Goal: Task Accomplishment & Management: Manage account settings

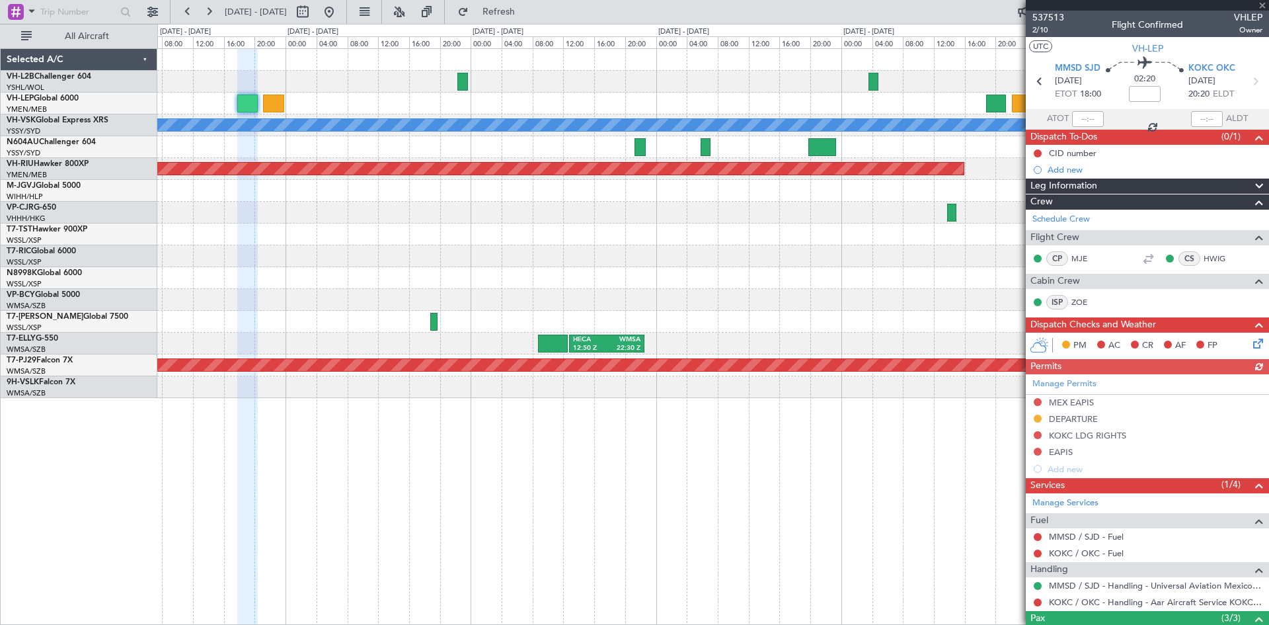
scroll to position [112, 0]
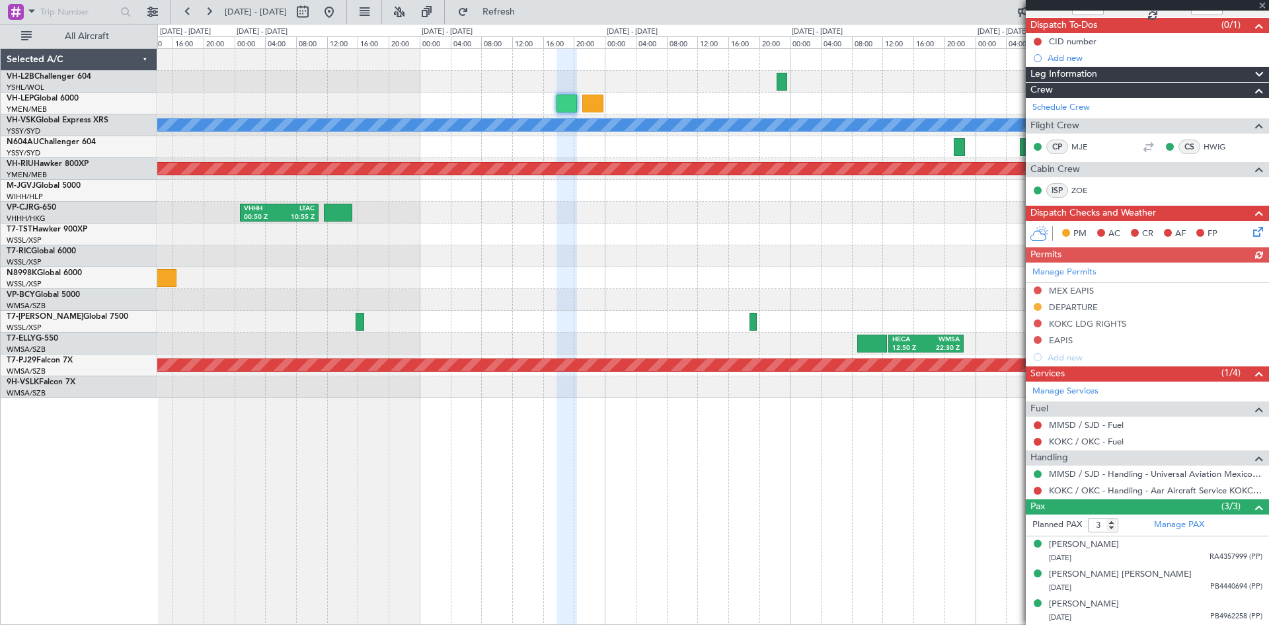
click at [845, 315] on div "MMSD 00:50 Z SBGR 11:15 Z [PERSON_NAME] Planned Maint [GEOGRAPHIC_DATA] ([GEOGR…" at bounding box center [712, 223] width 1111 height 349
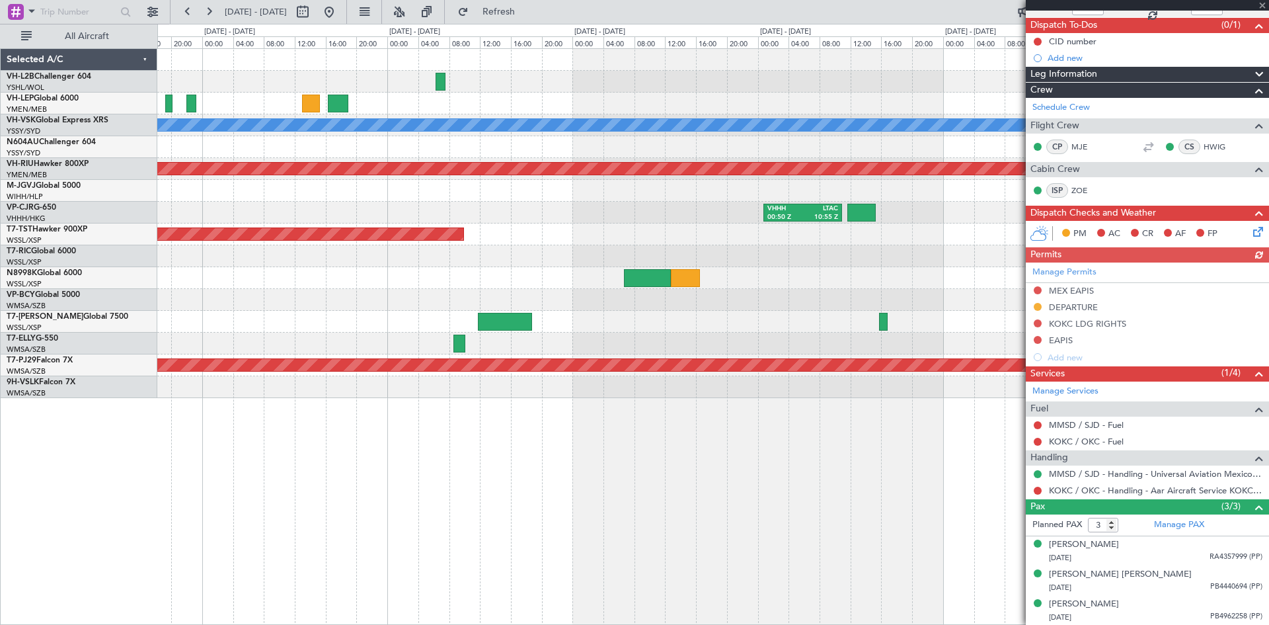
click at [899, 330] on div "[PERSON_NAME] Planned Maint [GEOGRAPHIC_DATA] ([GEOGRAPHIC_DATA]) VHHH 00:50 Z …" at bounding box center [712, 223] width 1111 height 349
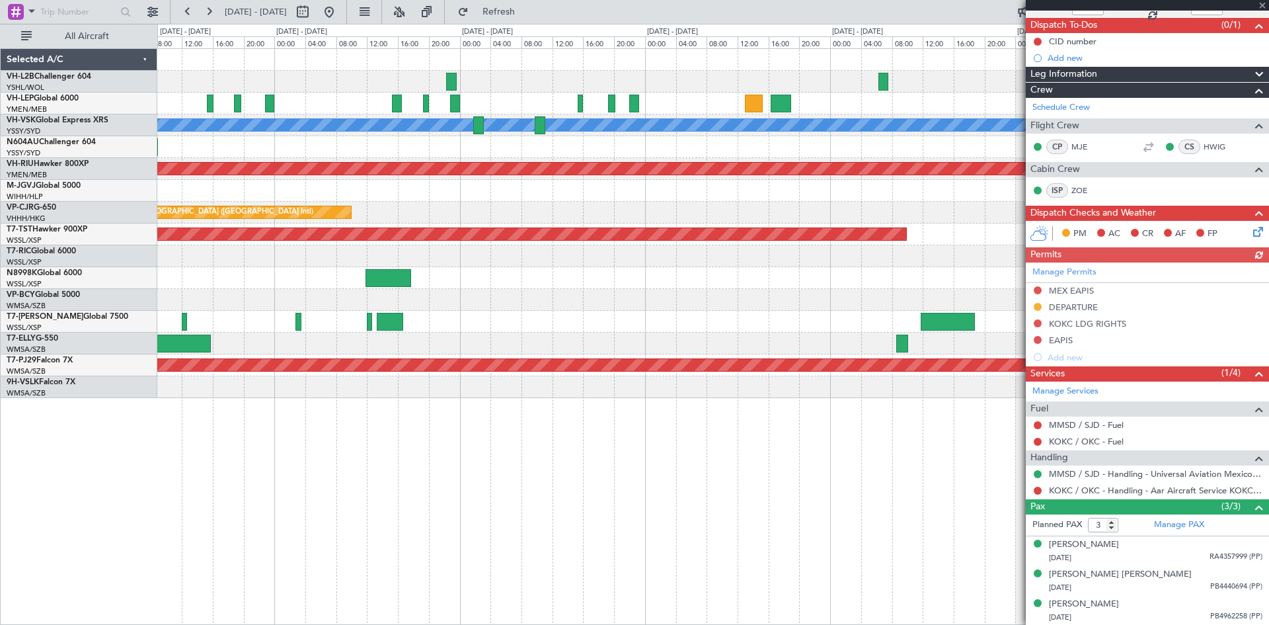
click at [772, 346] on div "Unplanned Maint Wichita (Wichita Mid-continent) [PERSON_NAME] Planned Maint [GE…" at bounding box center [712, 223] width 1111 height 349
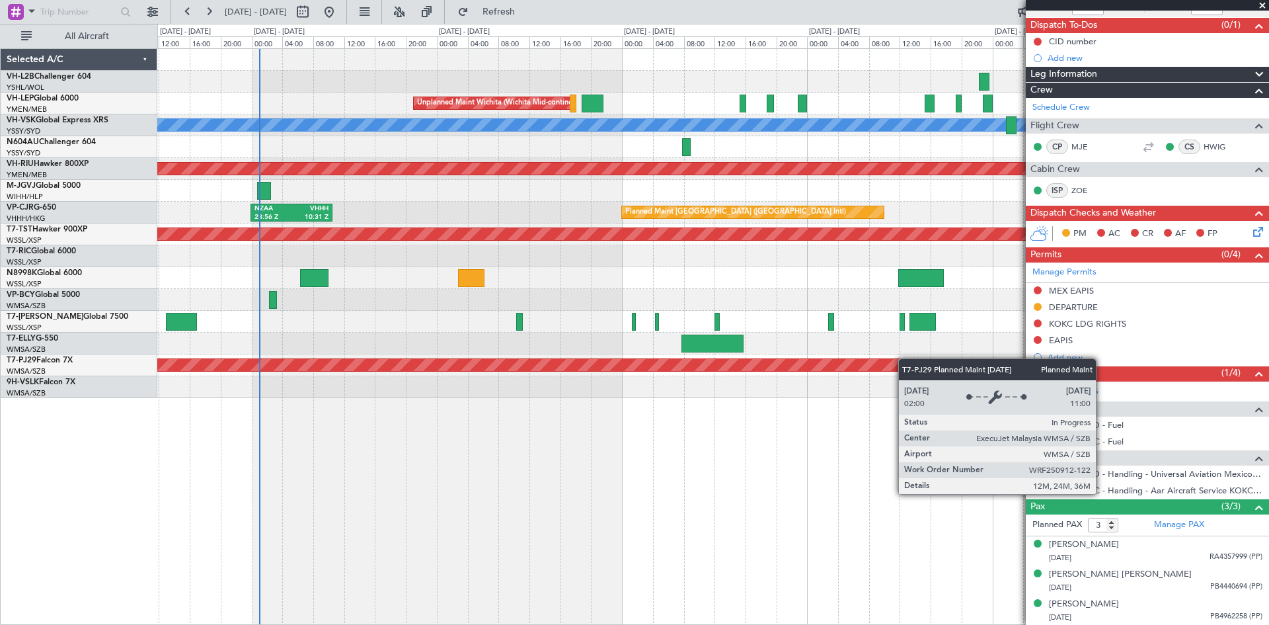
click at [912, 359] on div "Unplanned Maint Wichita (Wichita Mid-continent) [PERSON_NAME] Unplanned Maint S…" at bounding box center [712, 223] width 1111 height 349
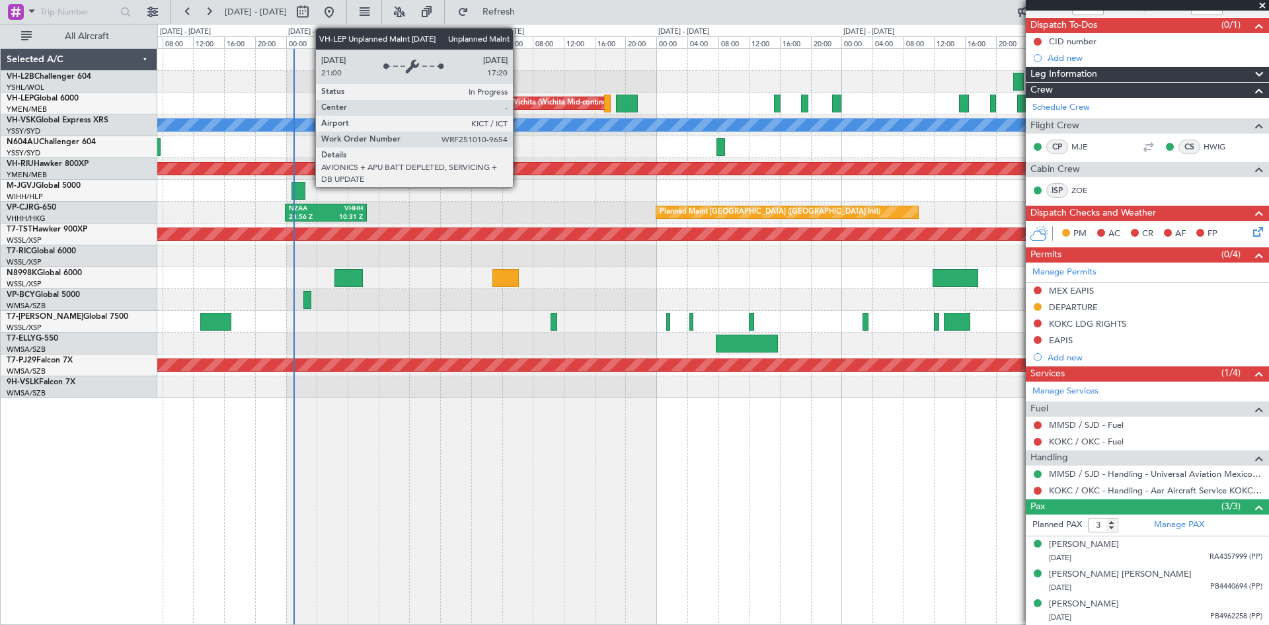
click at [519, 108] on div "Unplanned Maint Wichita (Wichita Mid-continent)" at bounding box center [534, 103] width 164 height 20
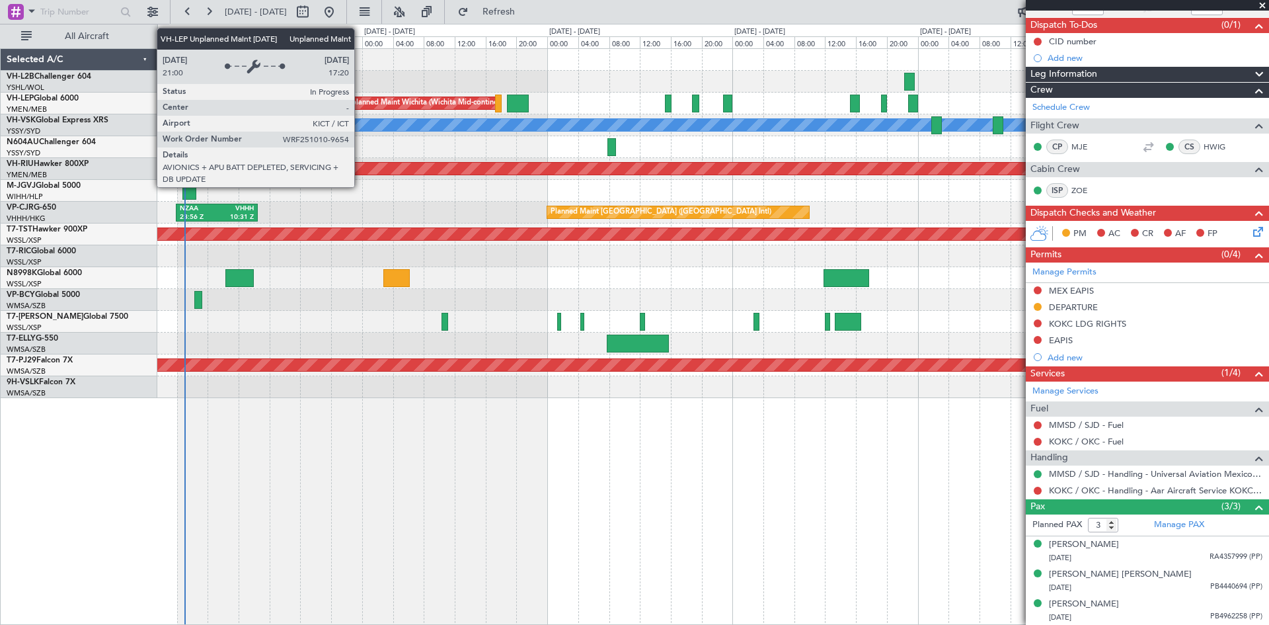
click at [360, 102] on div "Unplanned Maint Wichita (Wichita Mid-continent)" at bounding box center [424, 103] width 164 height 20
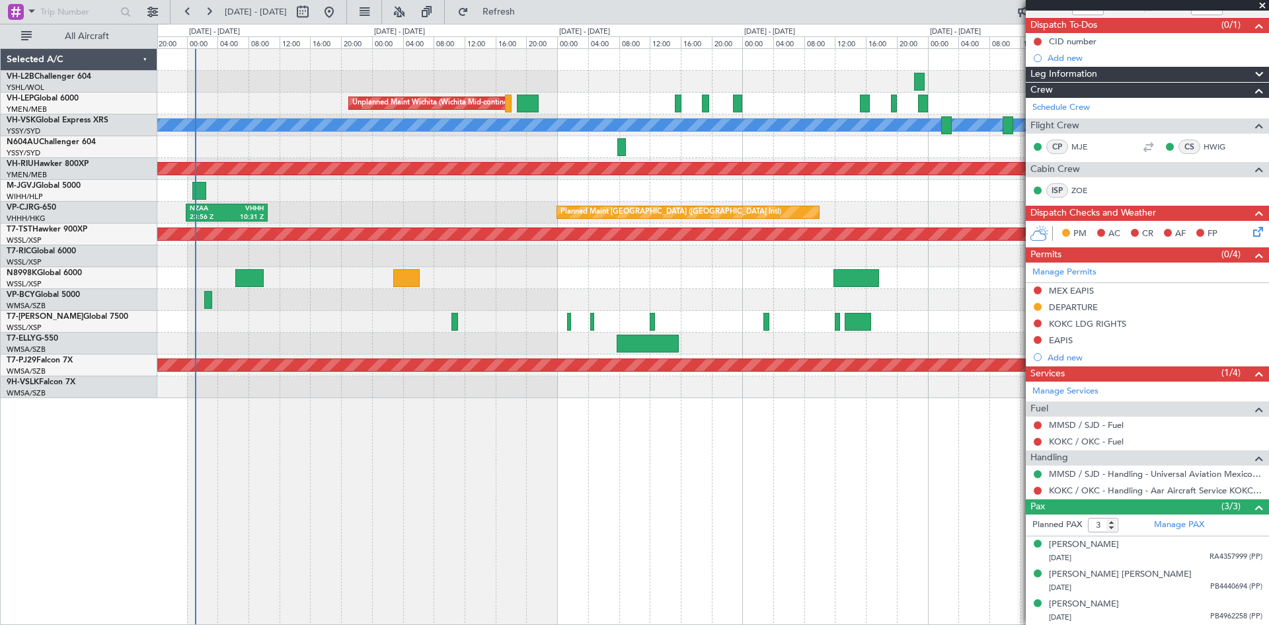
click at [443, 134] on div "[PERSON_NAME] Unplanned Maint Sydney ([PERSON_NAME] Intl)" at bounding box center [712, 125] width 1111 height 22
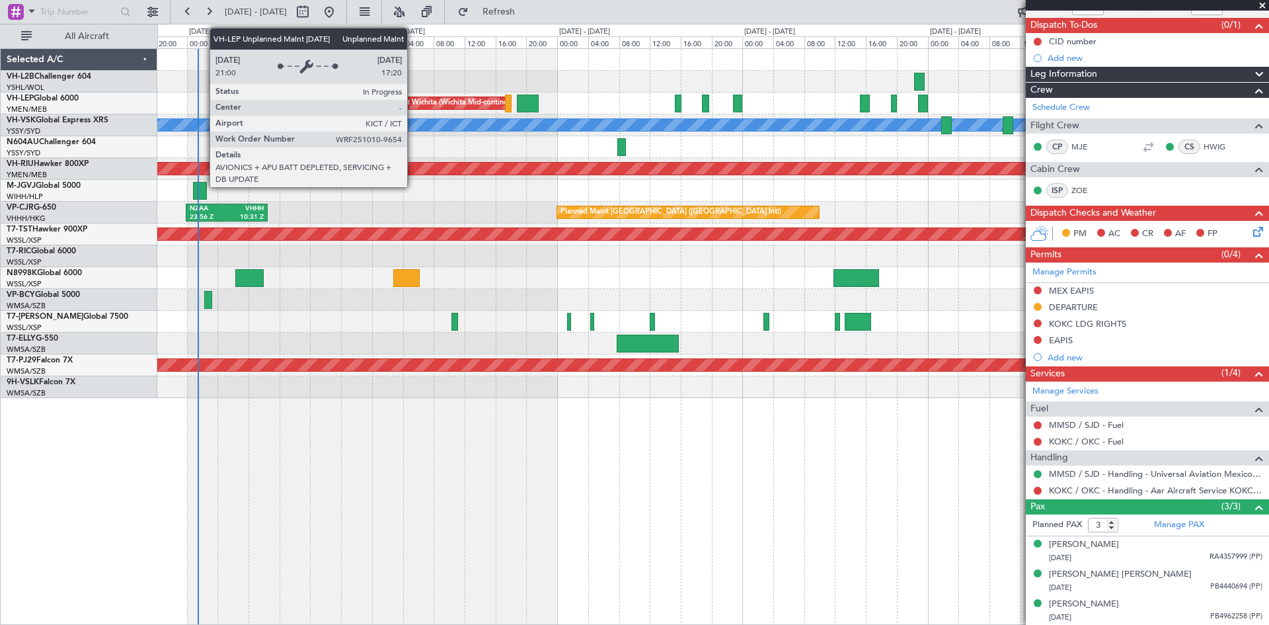
click at [413, 108] on div "Unplanned Maint Wichita (Wichita Mid-continent)" at bounding box center [434, 103] width 164 height 20
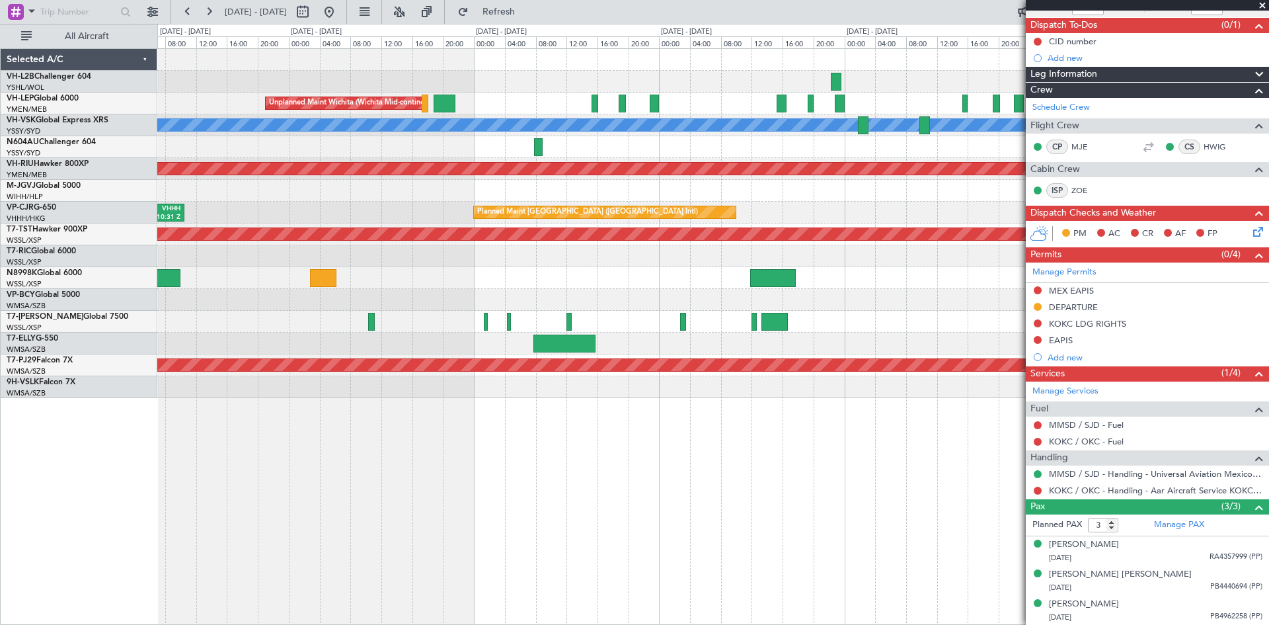
click at [509, 115] on div "Unplanned Maint Wichita (Wichita Mid-continent) [PERSON_NAME] Unplanned Maint S…" at bounding box center [712, 223] width 1111 height 349
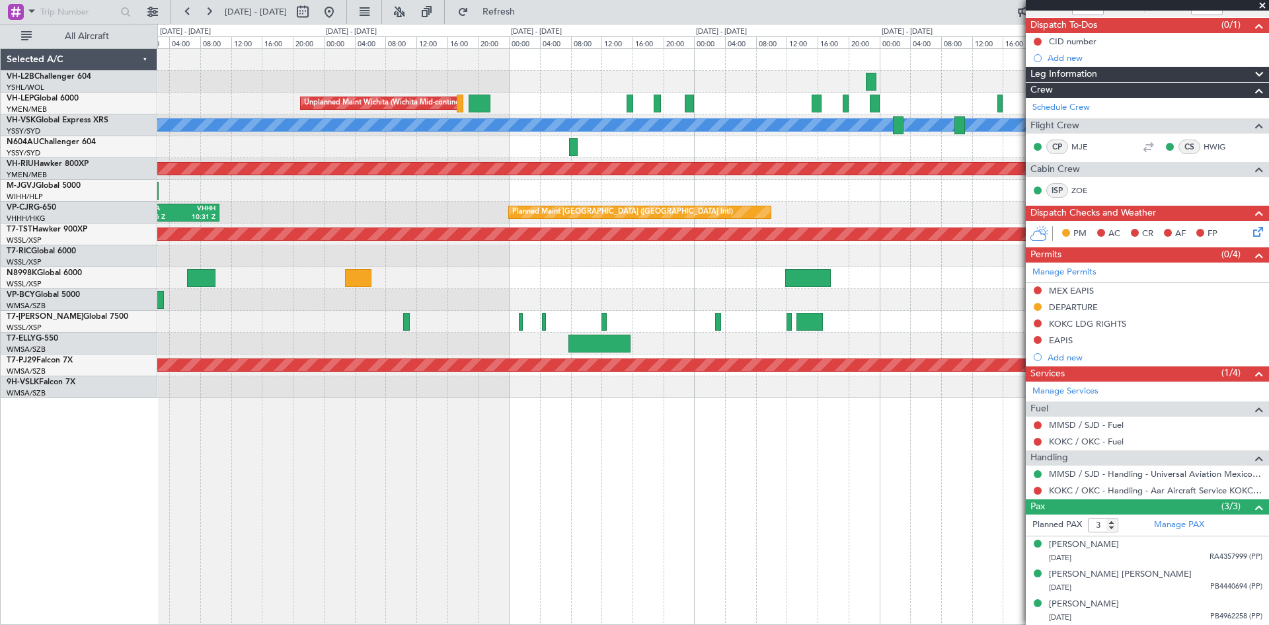
click at [480, 144] on div at bounding box center [712, 147] width 1111 height 22
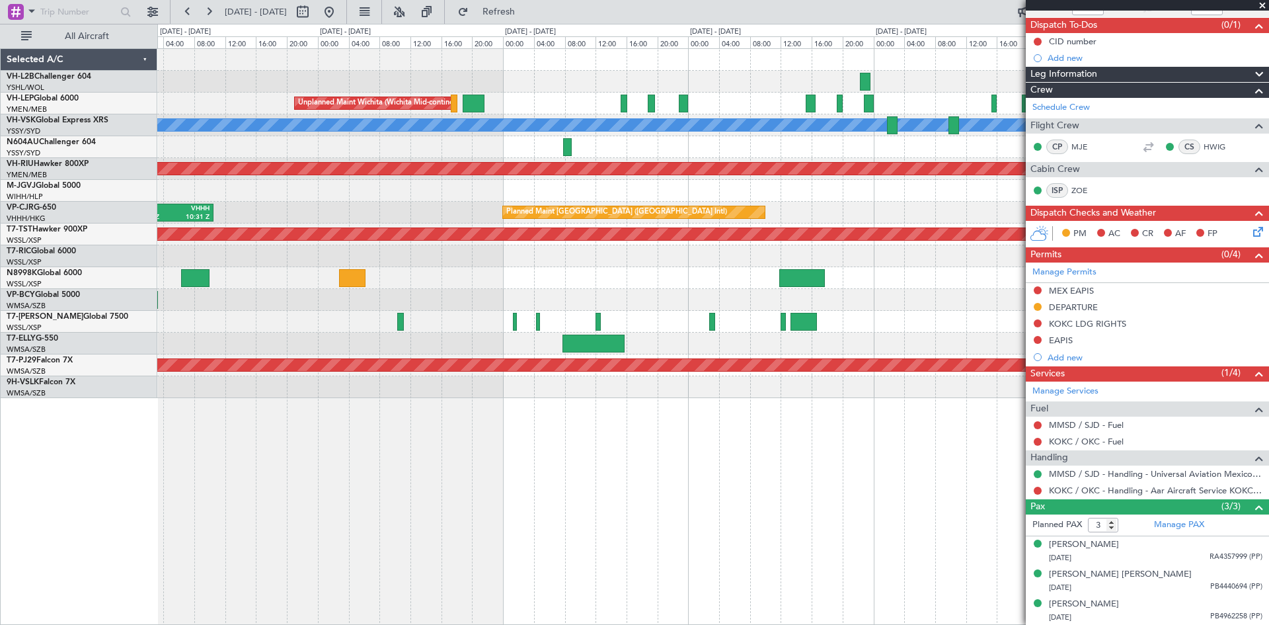
click at [546, 93] on div "Unplanned Maint Wichita (Wichita Mid-continent) [PERSON_NAME] Unplanned Maint S…" at bounding box center [712, 223] width 1111 height 349
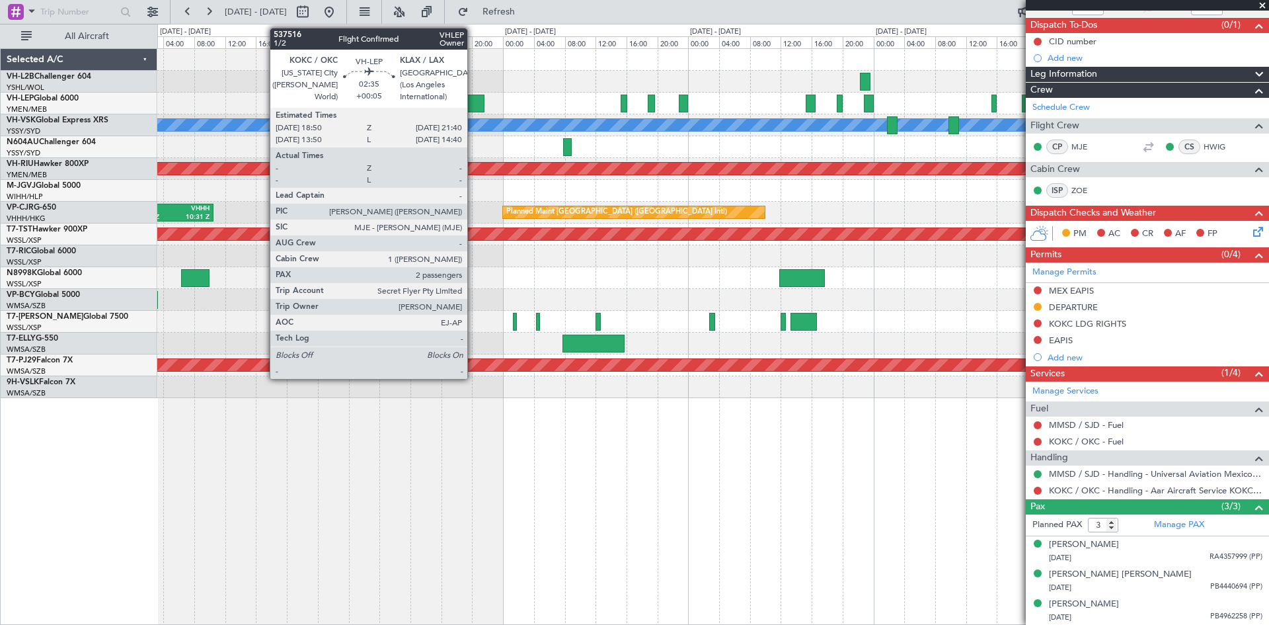
click at [473, 109] on div at bounding box center [474, 104] width 22 height 18
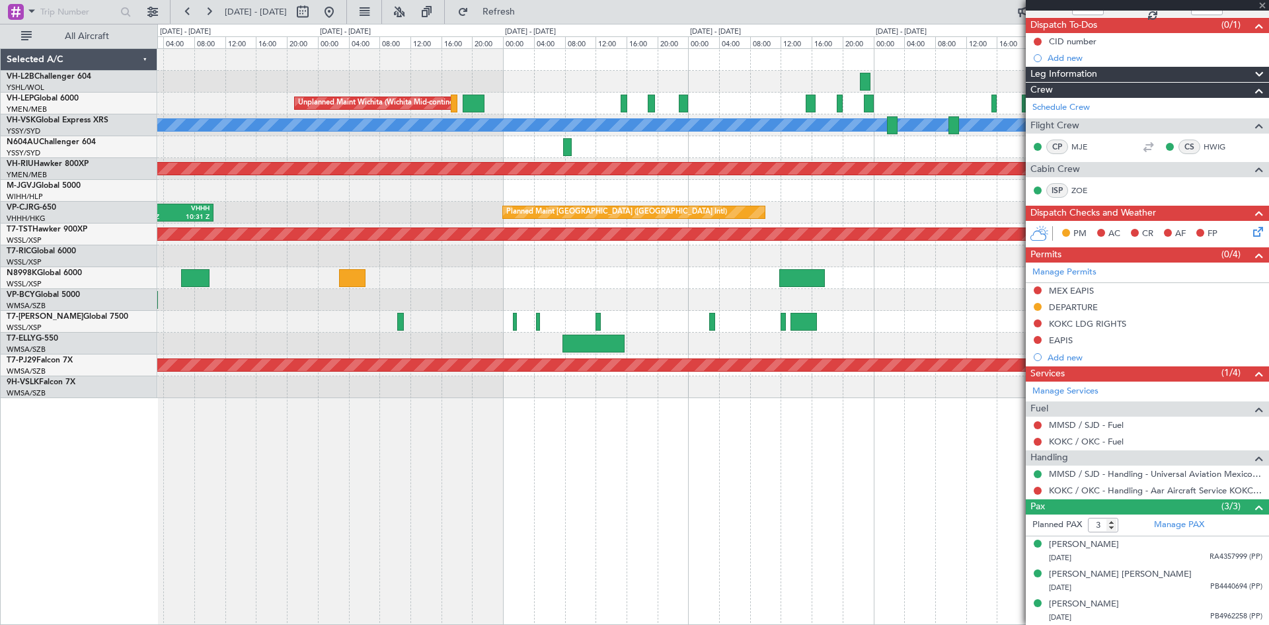
type input "+00:05"
type input "2"
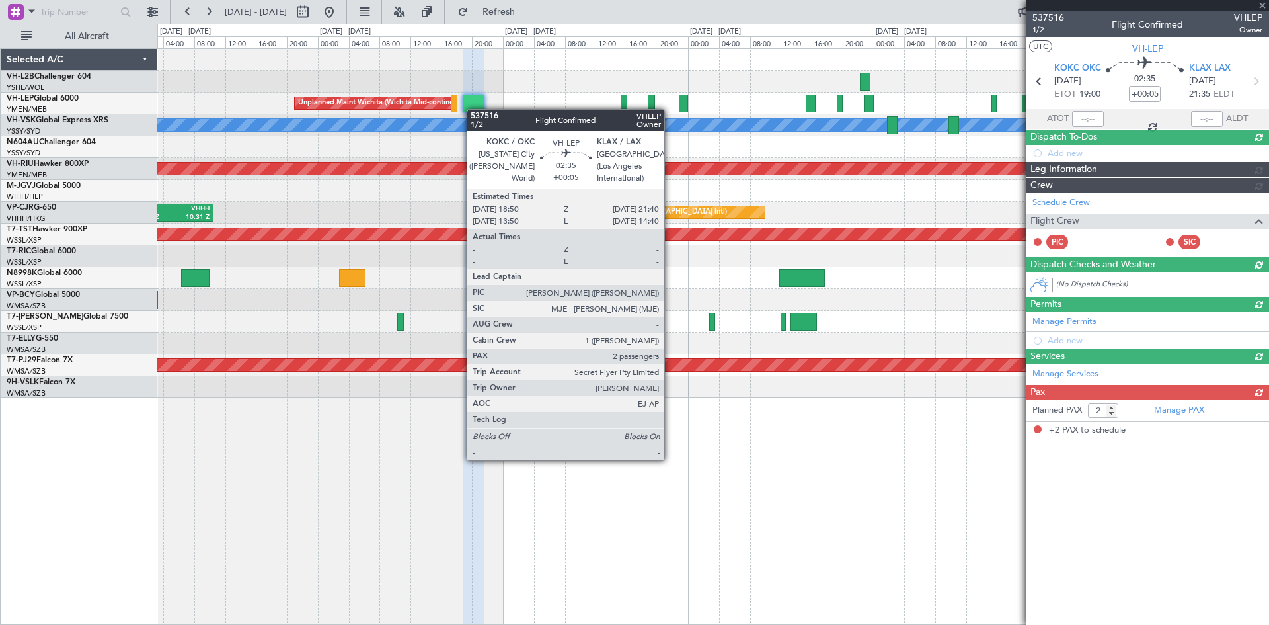
scroll to position [0, 0]
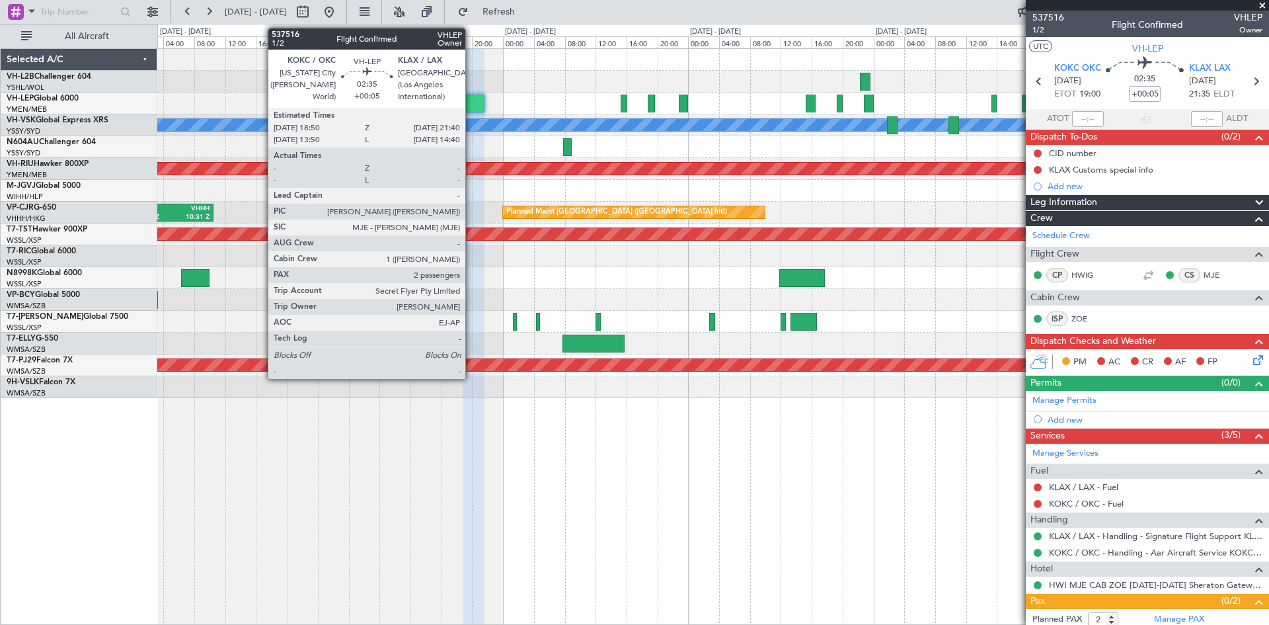
click at [471, 106] on div at bounding box center [474, 104] width 22 height 18
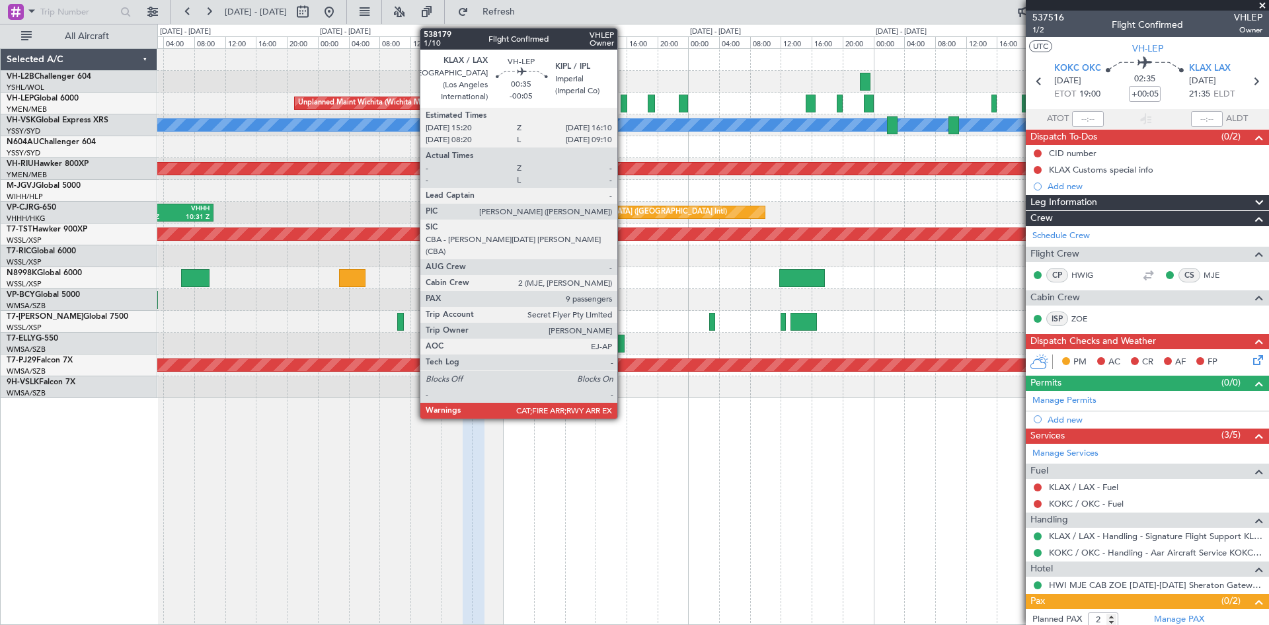
click at [623, 108] on div at bounding box center [624, 104] width 7 height 18
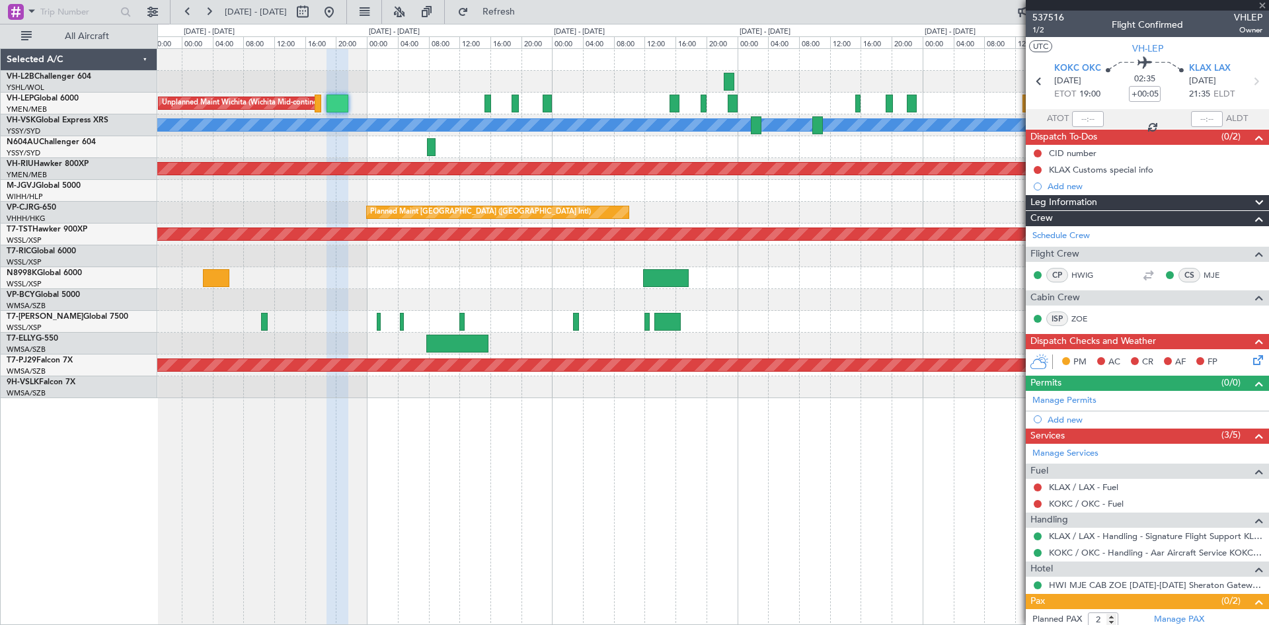
click at [779, 260] on div at bounding box center [712, 256] width 1111 height 22
type input "-00:05"
type input "9"
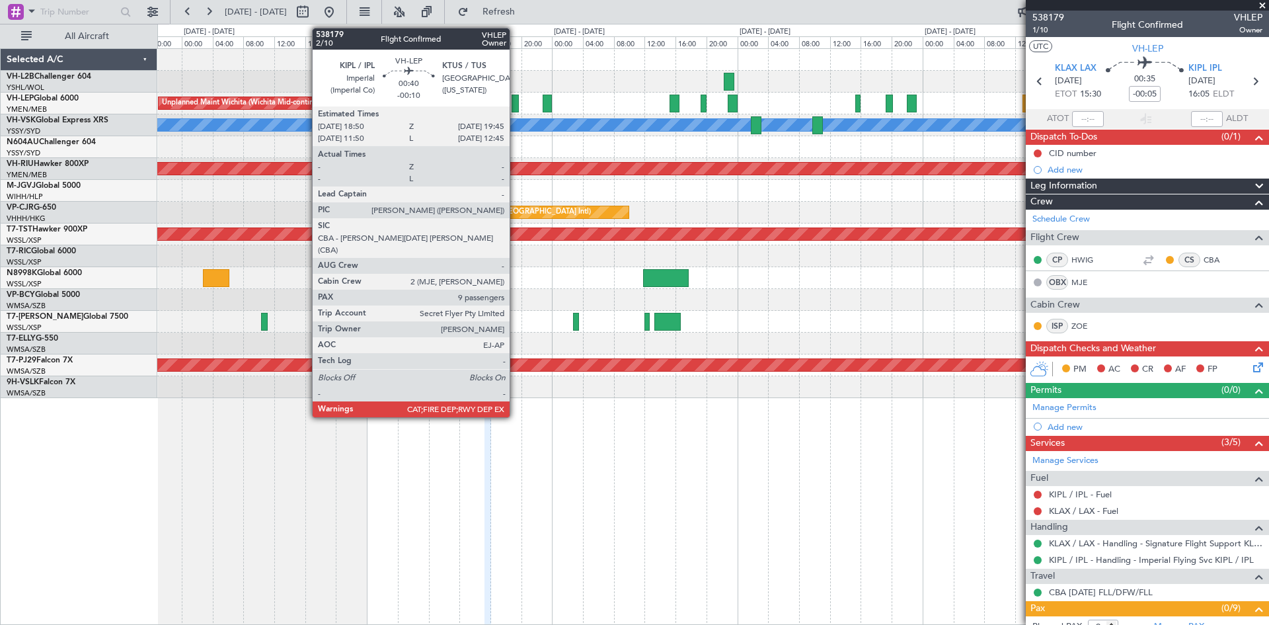
click at [516, 106] on div at bounding box center [515, 104] width 7 height 18
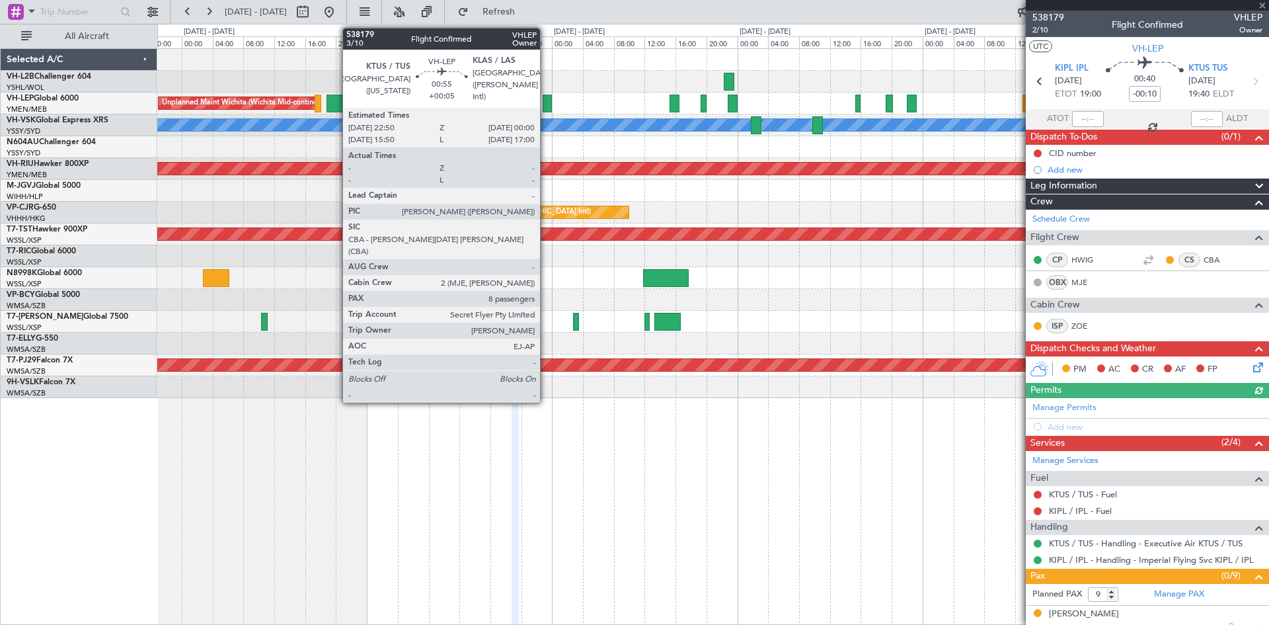
click at [546, 109] on div at bounding box center [547, 104] width 9 height 18
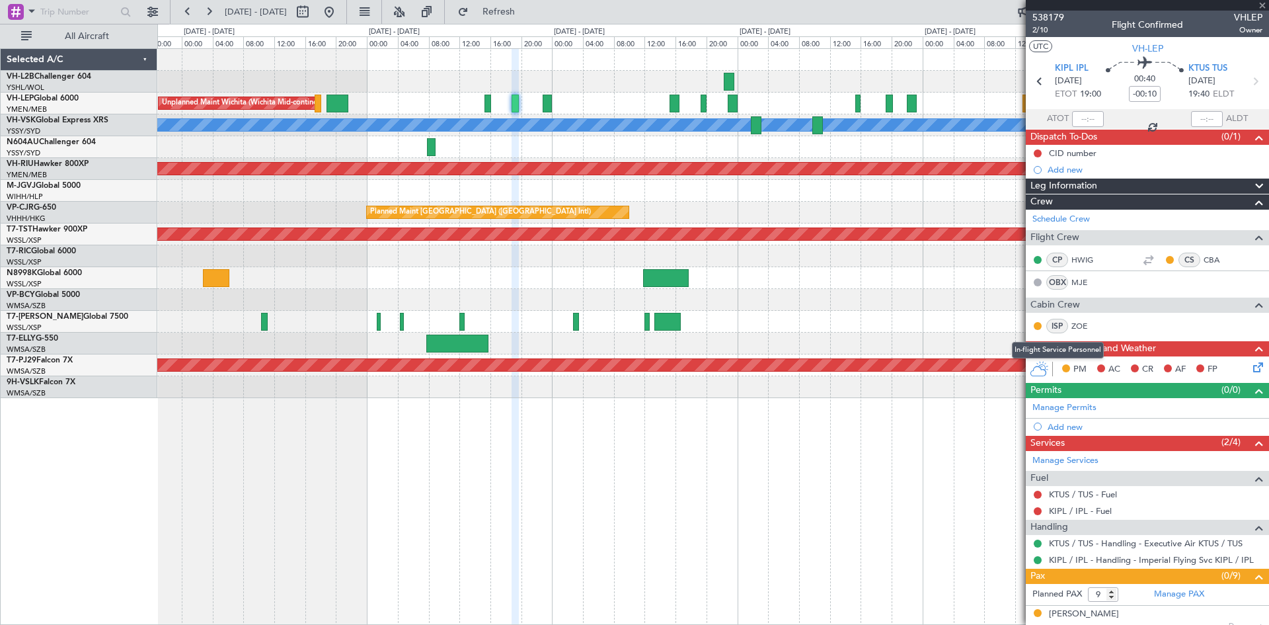
type input "+00:05"
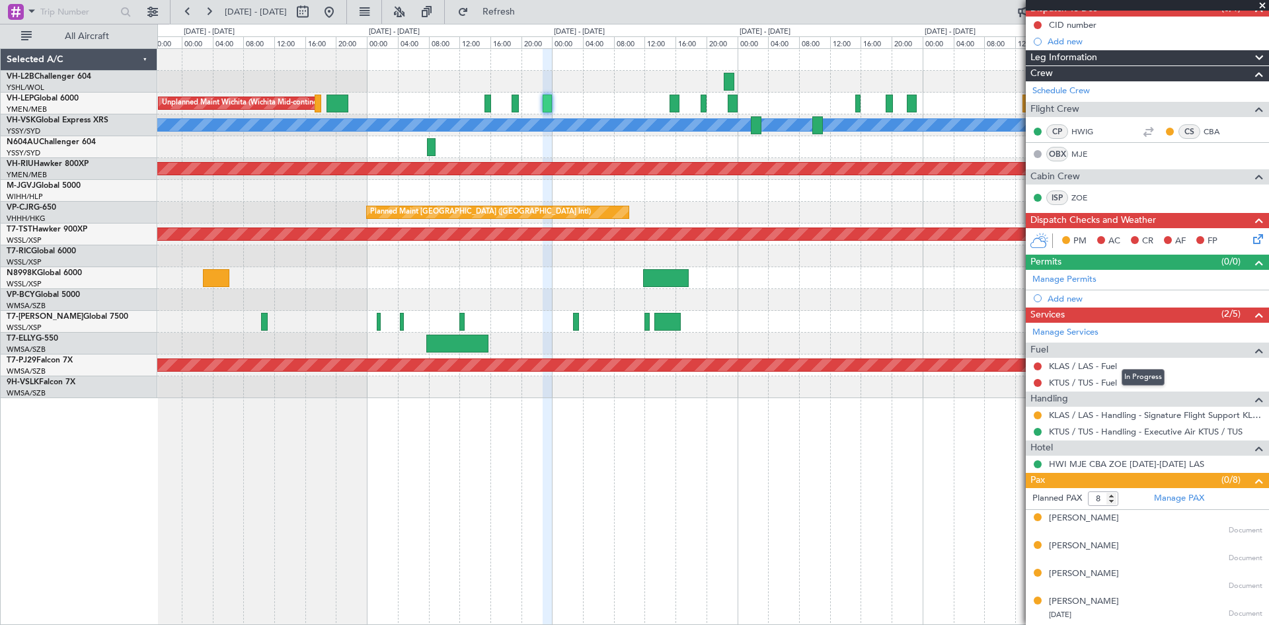
scroll to position [108, 0]
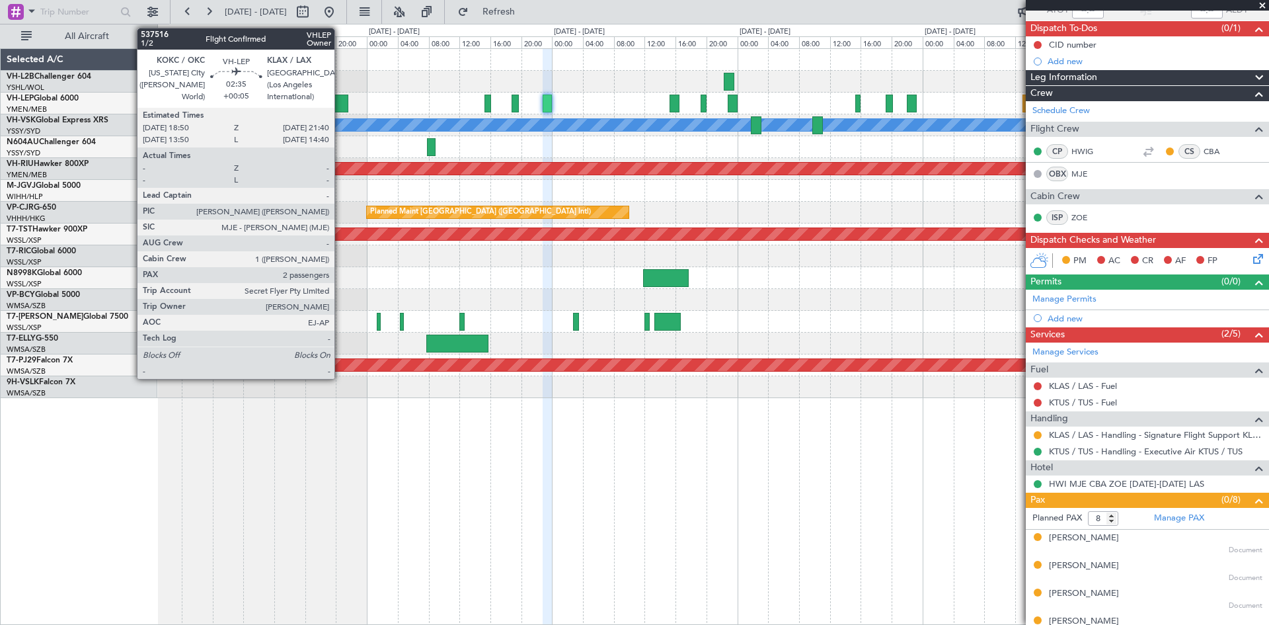
click at [340, 100] on div at bounding box center [338, 104] width 22 height 18
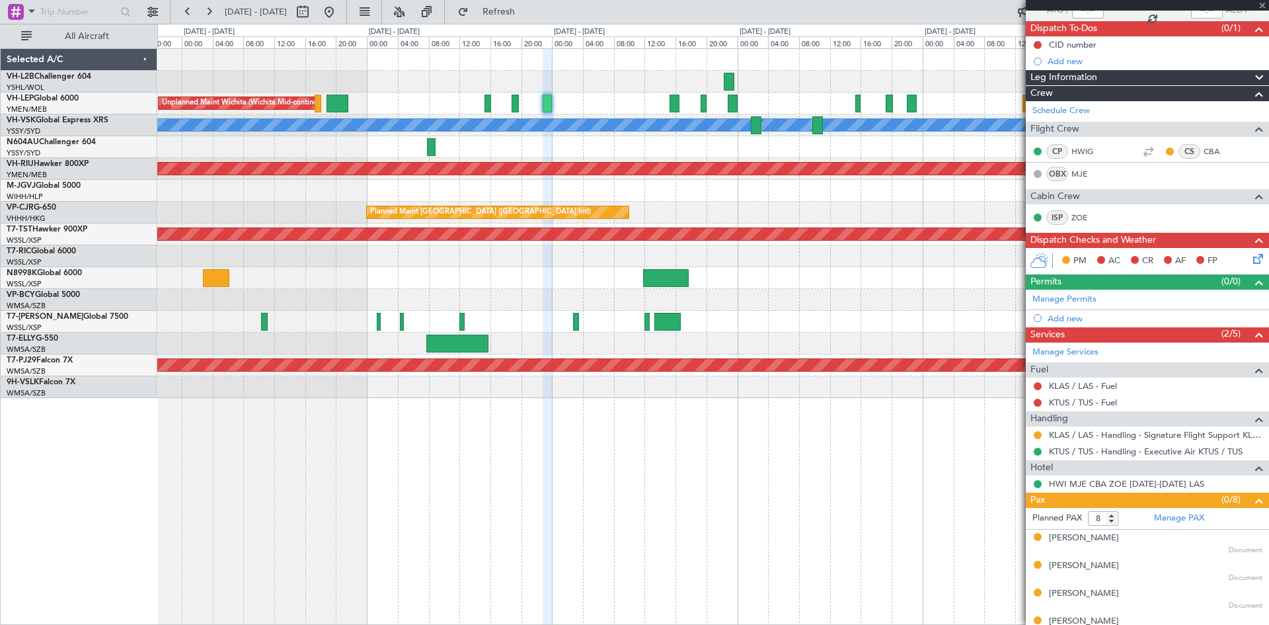
type input "2"
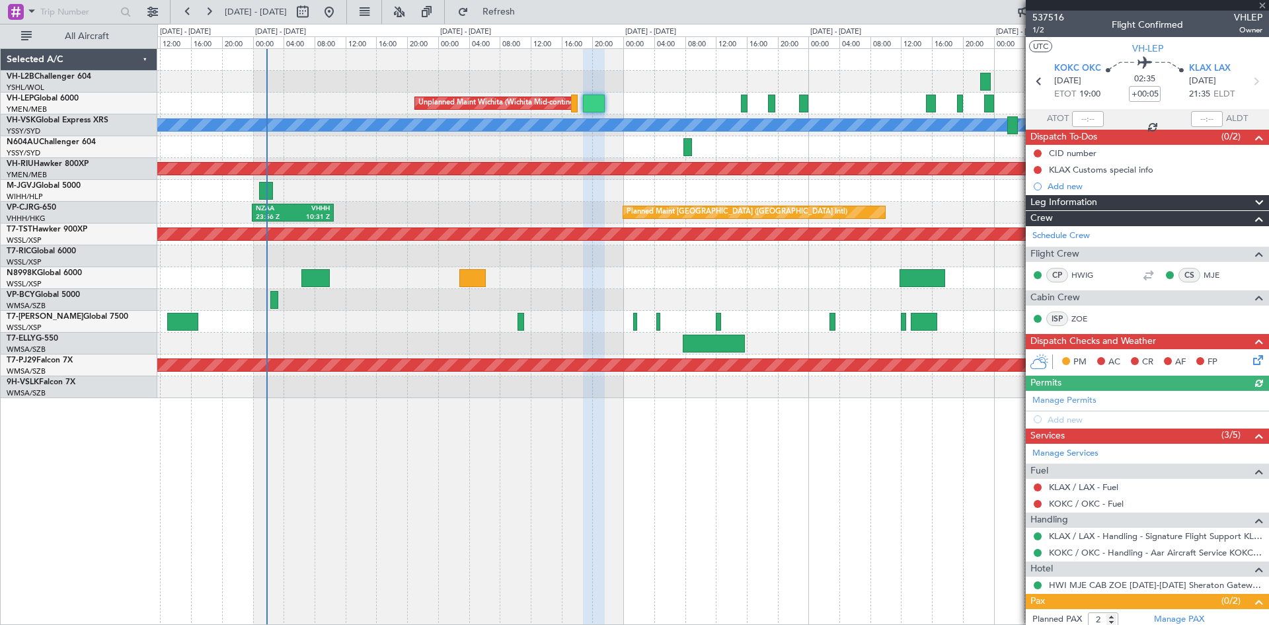
scroll to position [61, 0]
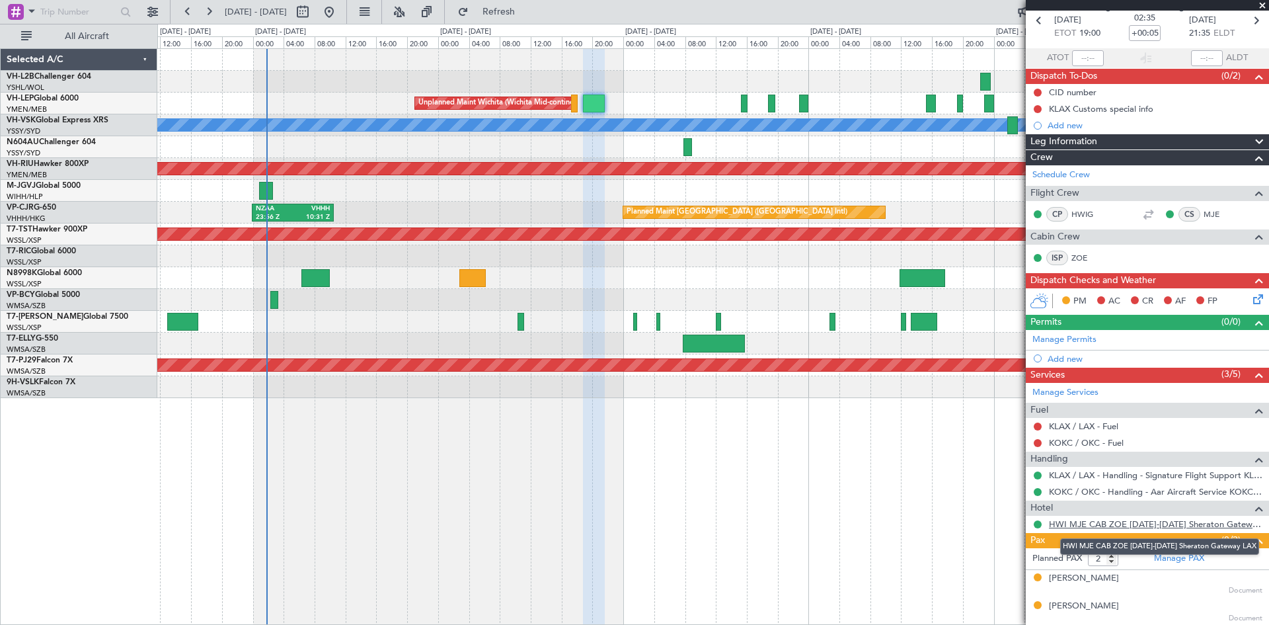
click at [1111, 526] on link "HWI MJE CAB ZOE [DATE]-[DATE] Sheraton Gateway LAX" at bounding box center [1156, 523] width 214 height 11
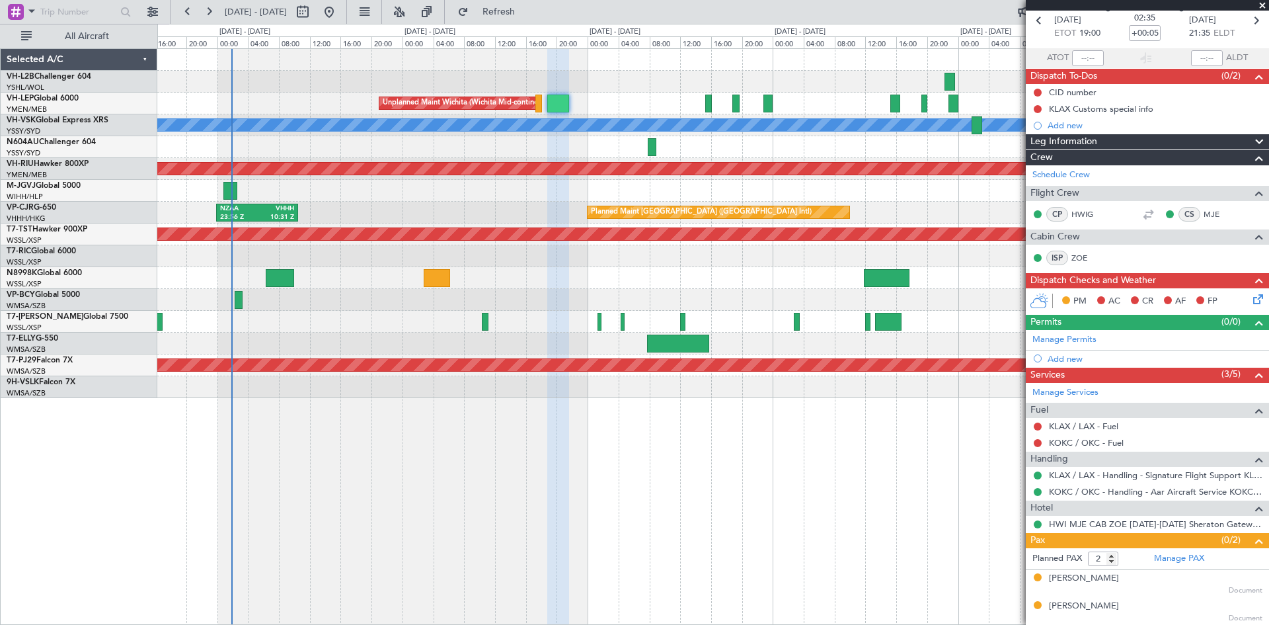
click at [769, 486] on div "Unplanned Maint Wichita (Wichita Mid-continent) [PERSON_NAME] Unplanned Maint S…" at bounding box center [713, 336] width 1112 height 577
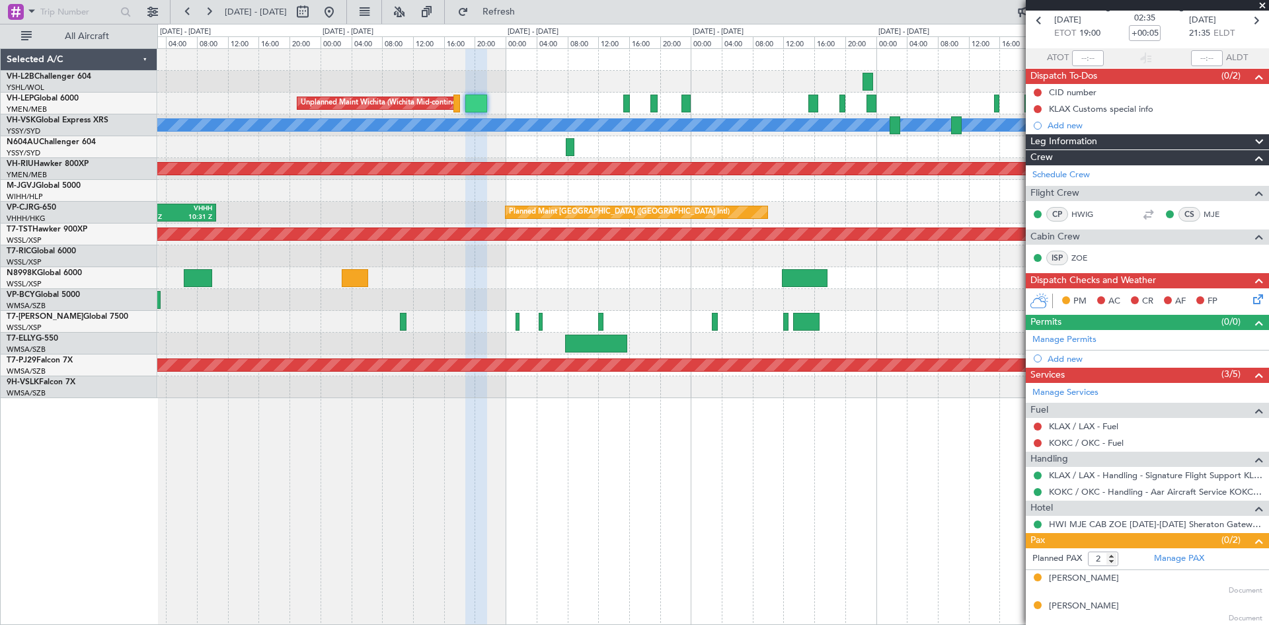
click at [741, 480] on div "Unplanned Maint Wichita (Wichita Mid-continent) [PERSON_NAME] Unplanned Maint S…" at bounding box center [713, 336] width 1112 height 577
